Goal: Check status: Check status

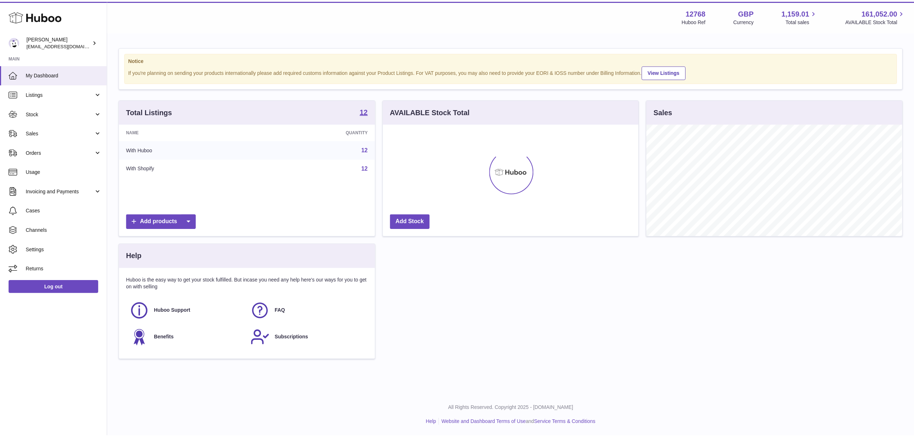
scroll to position [112, 258]
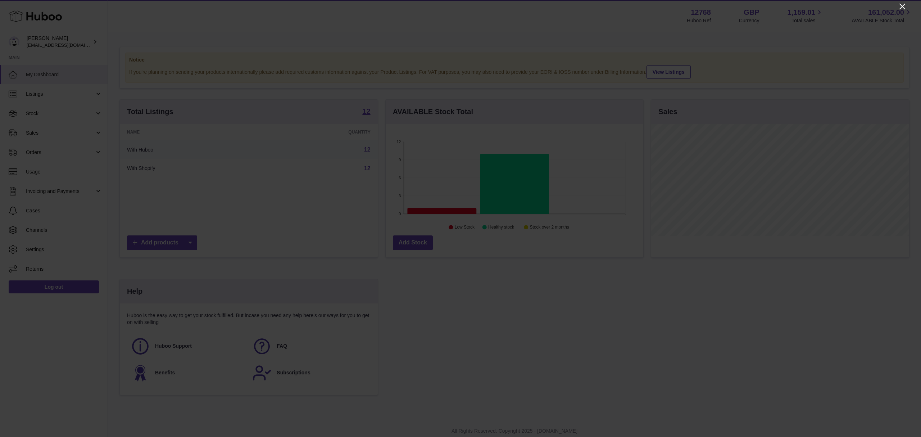
click at [902, 4] on icon "Close" at bounding box center [902, 6] width 9 height 9
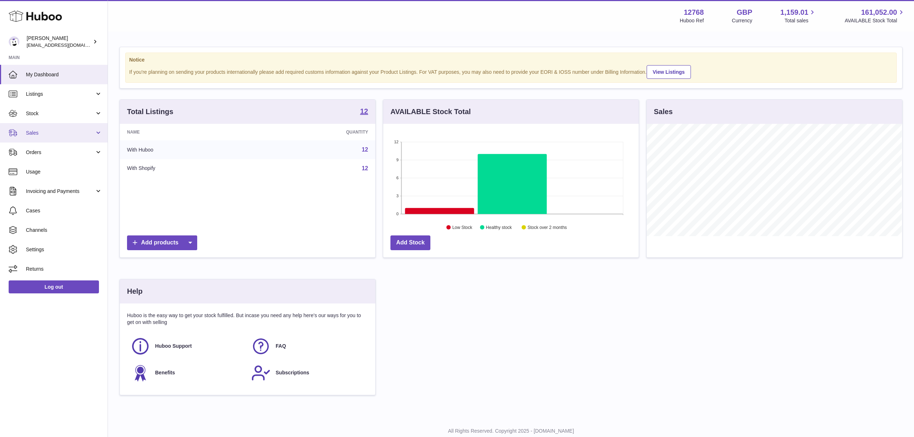
click at [42, 135] on span "Sales" at bounding box center [60, 133] width 69 height 7
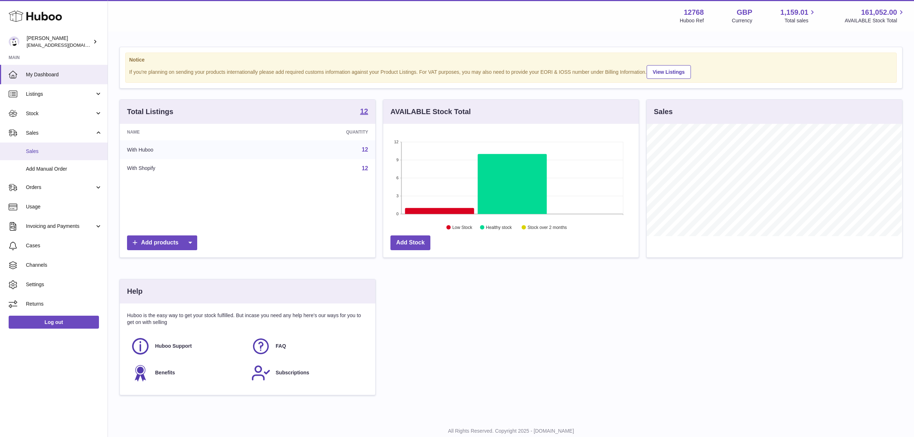
click at [32, 150] on span "Sales" at bounding box center [64, 151] width 76 height 7
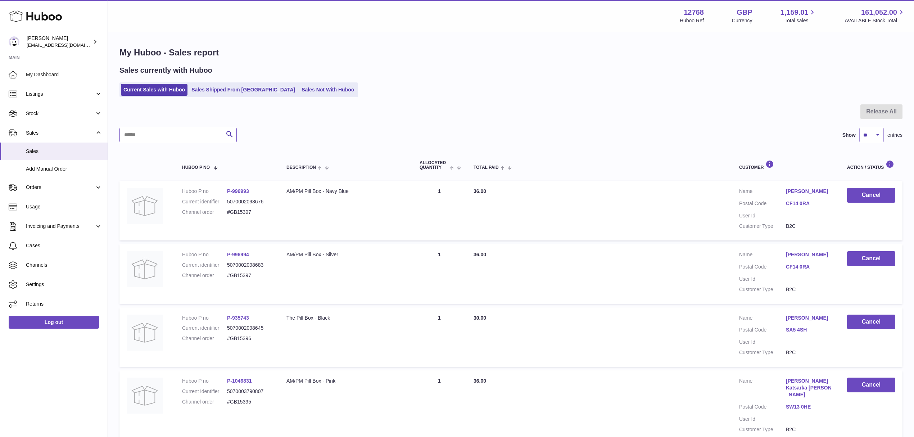
click at [157, 134] on input "text" at bounding box center [177, 135] width 117 height 14
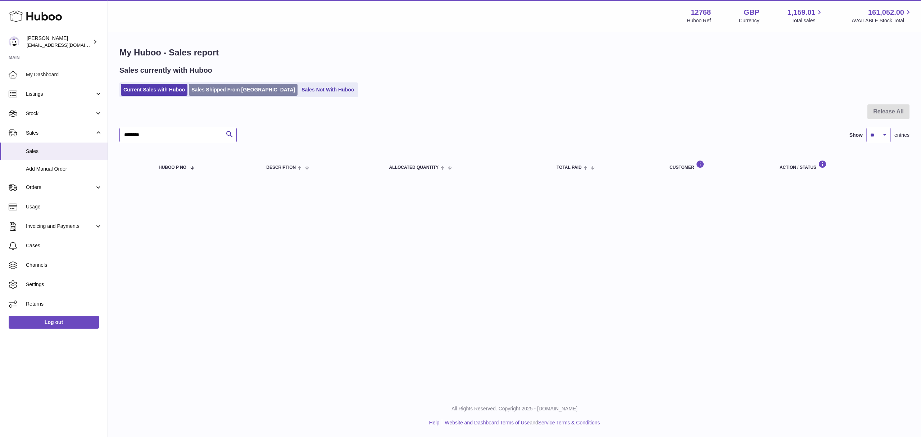
type input "*******"
click at [237, 91] on link "Sales Shipped From [GEOGRAPHIC_DATA]" at bounding box center [243, 90] width 109 height 12
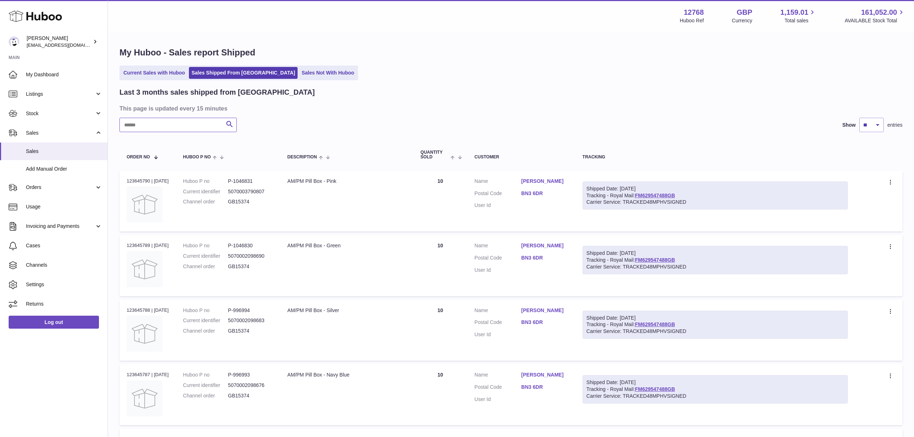
click at [144, 125] on input "text" at bounding box center [177, 125] width 117 height 14
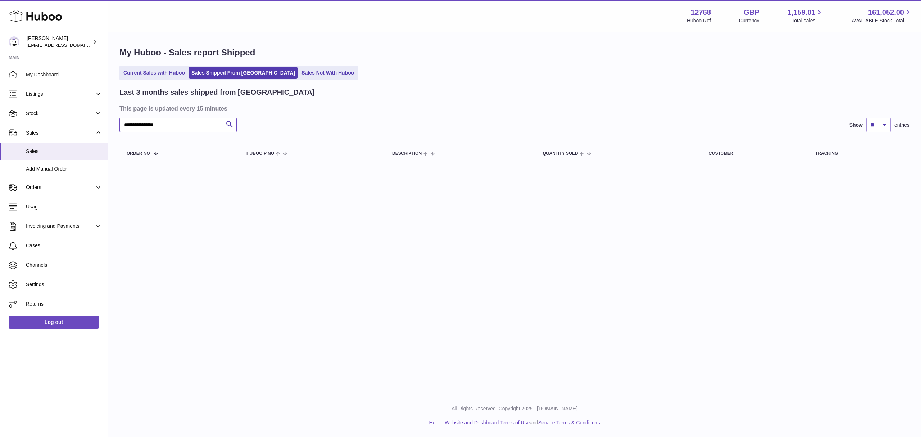
drag, startPoint x: 171, startPoint y: 123, endPoint x: 145, endPoint y: 124, distance: 25.9
click at [145, 124] on input "**********" at bounding box center [177, 125] width 117 height 14
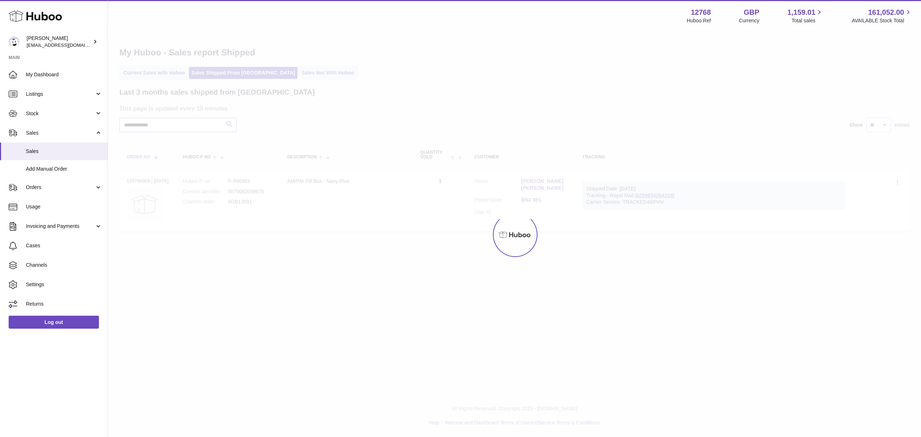
type input "**********"
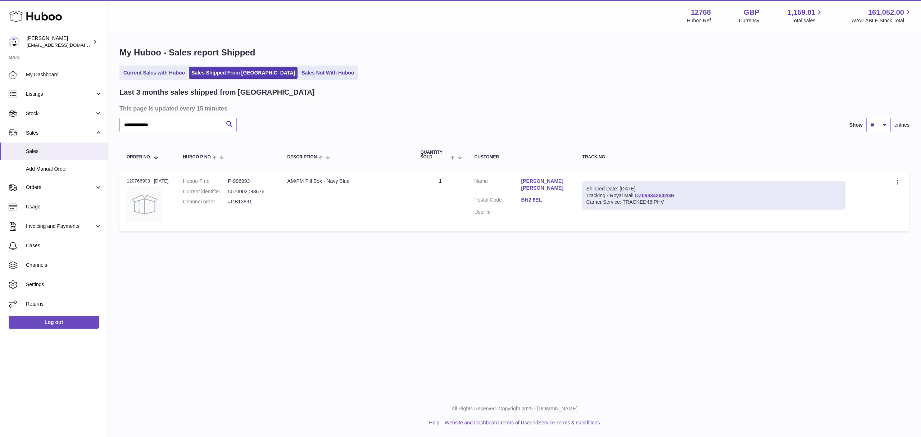
drag, startPoint x: 121, startPoint y: 179, endPoint x: 150, endPoint y: 177, distance: 29.2
click at [150, 177] on td "Order no 120766908 | 10th Jul" at bounding box center [147, 201] width 56 height 61
copy div "120766908"
drag, startPoint x: 515, startPoint y: 177, endPoint x: 571, endPoint y: 186, distance: 57.5
click at [571, 186] on td "Customer Name Stephen Bowen Jackson-Lawrence Postal Code BN2 8EL User Id" at bounding box center [521, 201] width 108 height 61
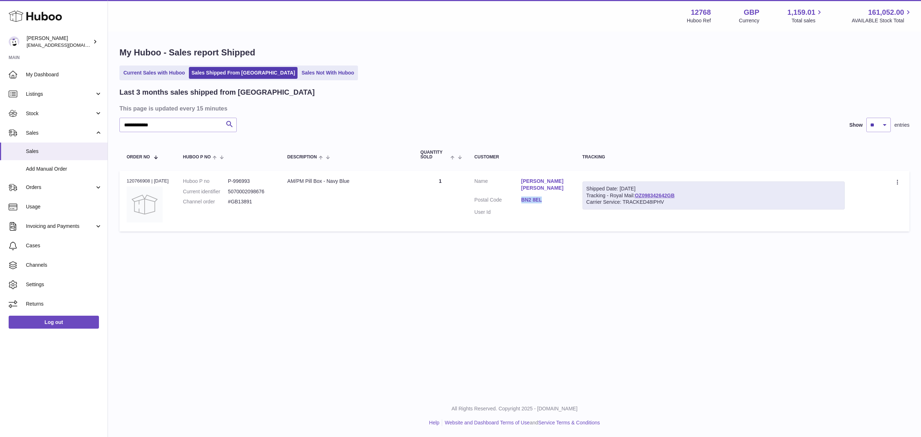
drag, startPoint x: 566, startPoint y: 187, endPoint x: 545, endPoint y: 200, distance: 23.8
click at [545, 200] on dl "Customer Name Stephen Bowen Jackson-Lawrence Postal Code BN2 8EL User Id" at bounding box center [522, 199] width 94 height 42
copy dl "BN2 8EL"
drag, startPoint x: 258, startPoint y: 178, endPoint x: 236, endPoint y: 178, distance: 22.0
click at [236, 178] on dd "P-996993" at bounding box center [250, 181] width 45 height 7
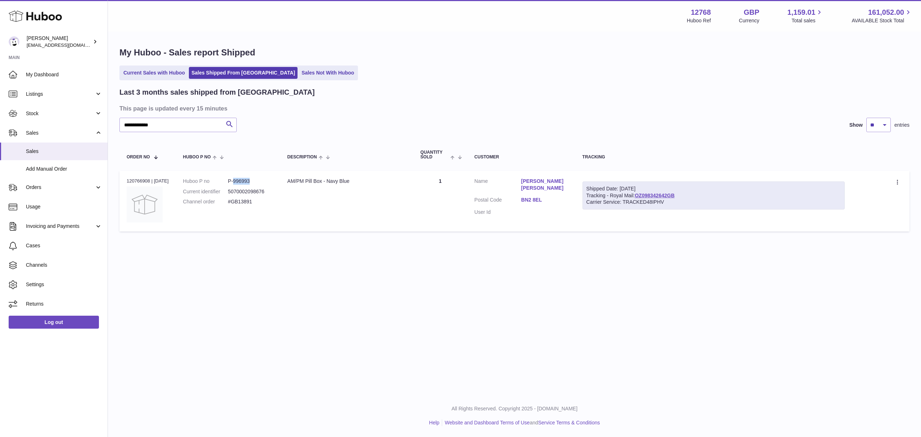
copy dd "996993"
drag, startPoint x: 520, startPoint y: 179, endPoint x: 570, endPoint y: 189, distance: 50.7
click at [568, 189] on dl "Customer Name Stephen Bowen Jackson-Lawrence Postal Code BN2 8EL User Id" at bounding box center [522, 199] width 94 height 42
copy dl "Stephen Bowen Jackson-Lawrence"
drag, startPoint x: 259, startPoint y: 201, endPoint x: 229, endPoint y: 202, distance: 30.2
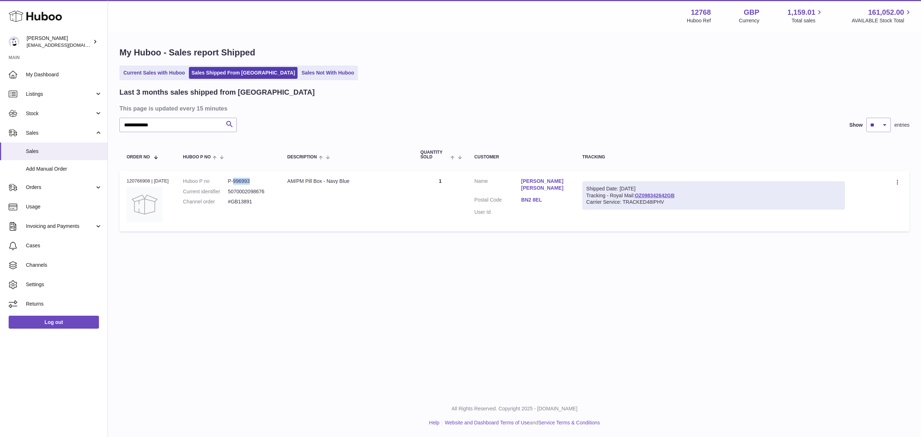
click at [229, 202] on dl "Huboo P no P-996993 Current identifier 5070002098676 Channel order #GB13891" at bounding box center [228, 193] width 90 height 31
drag, startPoint x: 277, startPoint y: 189, endPoint x: 229, endPoint y: 189, distance: 47.9
click at [229, 189] on td "Huboo P no P-996993 Current identifier 5070002098676 Channel order #GB13891" at bounding box center [228, 201] width 104 height 61
copy dl "5070002098676"
drag, startPoint x: 257, startPoint y: 201, endPoint x: 232, endPoint y: 200, distance: 24.5
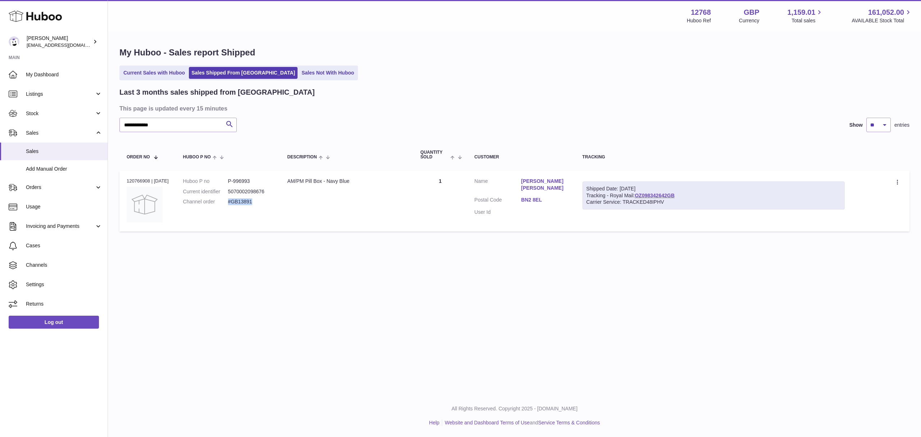
click at [232, 200] on dd "#GB13891" at bounding box center [250, 201] width 45 height 7
copy dd "#GB13891"
drag, startPoint x: 254, startPoint y: 190, endPoint x: 231, endPoint y: 189, distance: 23.4
click at [231, 189] on dl "Huboo P no P-996993 Current identifier 5070002098676 Channel order #GB13891" at bounding box center [228, 193] width 90 height 31
copy dl "5070002098676"
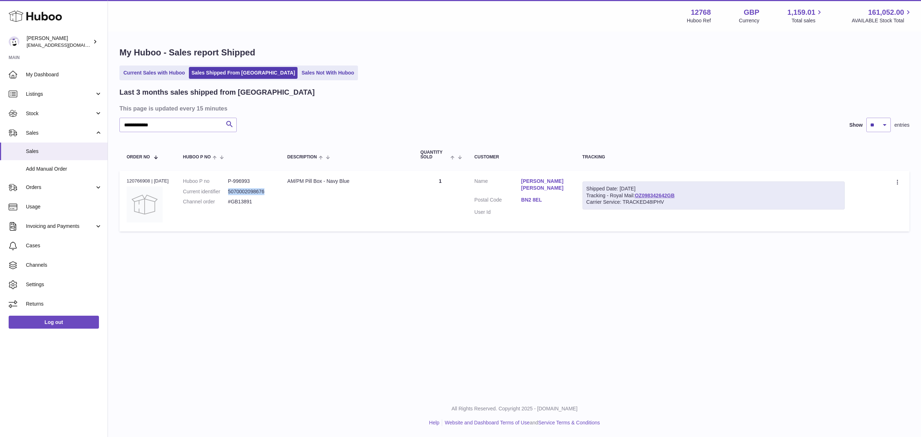
drag, startPoint x: 123, startPoint y: 178, endPoint x: 150, endPoint y: 179, distance: 27.7
click at [150, 179] on td "Order no 120766908 | 10th Jul" at bounding box center [147, 201] width 56 height 61
copy div "120766908"
drag, startPoint x: 389, startPoint y: 114, endPoint x: 305, endPoint y: 140, distance: 87.3
click at [389, 114] on div "**********" at bounding box center [514, 161] width 790 height 148
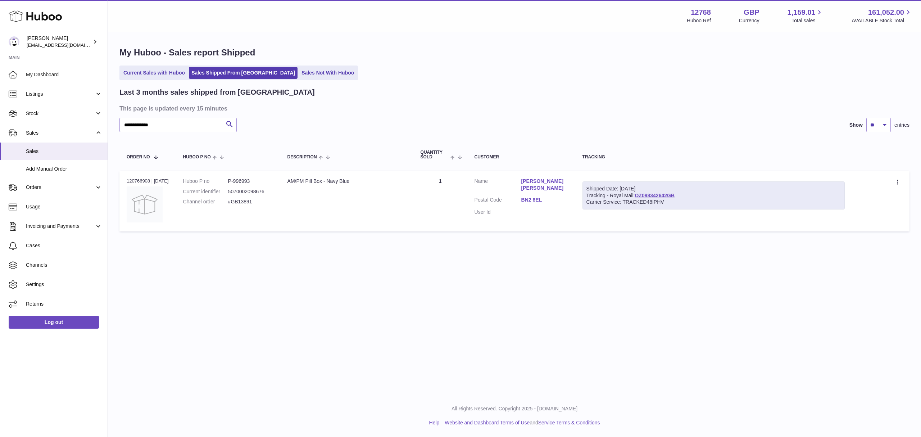
drag, startPoint x: 257, startPoint y: 199, endPoint x: 183, endPoint y: 201, distance: 73.5
click at [183, 201] on td "Huboo P no P-996993 Current identifier 5070002098676 Channel order #GB13891" at bounding box center [228, 201] width 104 height 61
copy dl "Channel order #GB13891"
click at [240, 325] on div "**********" at bounding box center [514, 197] width 813 height 394
drag, startPoint x: 575, startPoint y: 186, endPoint x: 520, endPoint y: 180, distance: 55.7
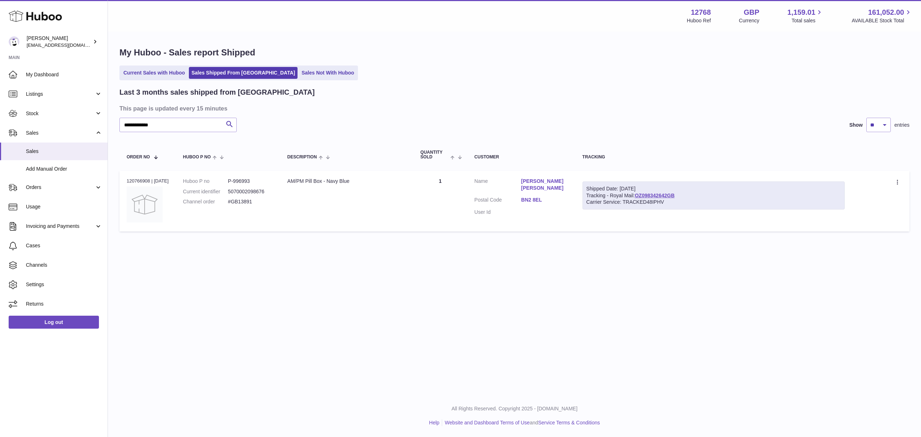
click at [520, 180] on td "Customer Name Stephen Bowen Jackson-Lawrence Postal Code BN2 8EL User Id" at bounding box center [521, 201] width 108 height 61
copy dl "Stephen Bowen Jackson-Lawrence"
drag, startPoint x: 260, startPoint y: 181, endPoint x: 236, endPoint y: 181, distance: 24.5
click at [236, 181] on dd "P-996993" at bounding box center [250, 181] width 45 height 7
click at [243, 296] on div "**********" at bounding box center [514, 197] width 813 height 394
